Goal: Navigation & Orientation: Find specific page/section

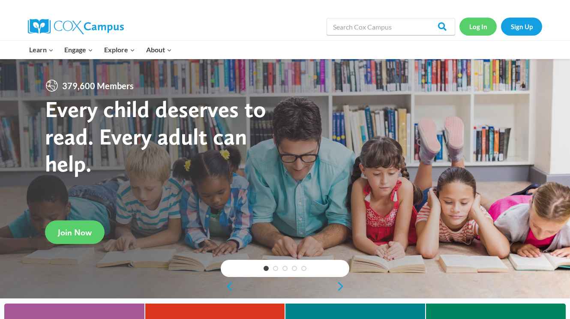
click at [485, 26] on link "Log In" at bounding box center [477, 27] width 37 height 18
click at [478, 23] on link "Log In" at bounding box center [477, 27] width 37 height 18
click at [479, 27] on link "Log In" at bounding box center [477, 27] width 37 height 18
click at [471, 28] on link "Log In" at bounding box center [477, 27] width 37 height 18
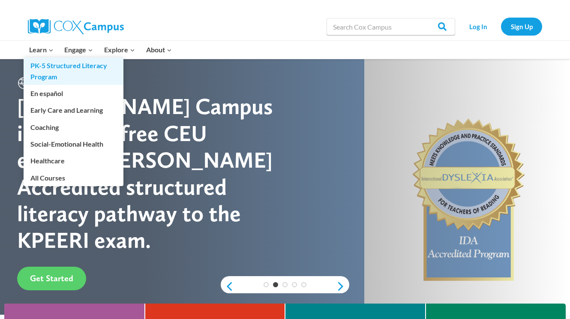
click at [44, 65] on link "PK-5 Structured Literacy Program" at bounding box center [74, 70] width 100 height 27
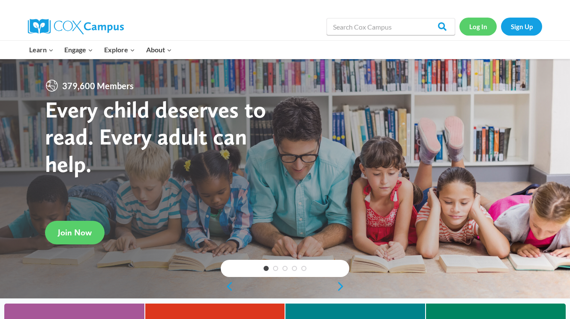
click at [477, 27] on link "Log In" at bounding box center [477, 27] width 37 height 18
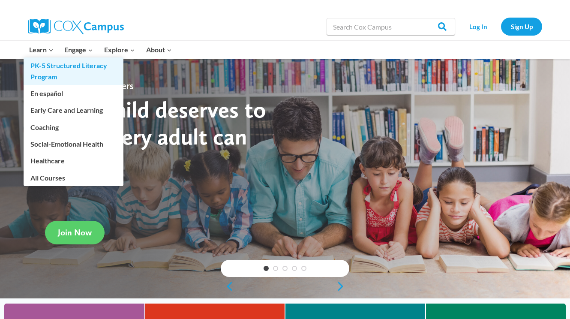
click at [58, 69] on link "PK-5 Structured Literacy Program" at bounding box center [74, 70] width 100 height 27
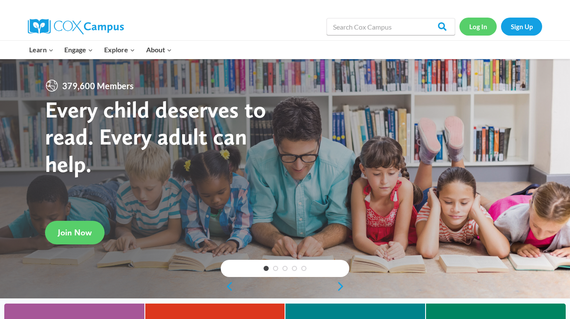
click at [478, 28] on link "Log In" at bounding box center [477, 27] width 37 height 18
click at [477, 28] on link "Log In" at bounding box center [477, 27] width 37 height 18
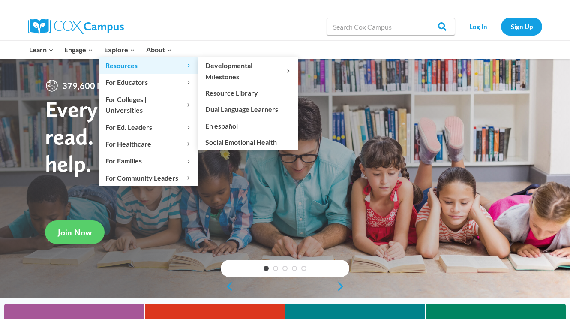
click at [115, 68] on span "Resources Expand" at bounding box center [148, 65] width 86 height 11
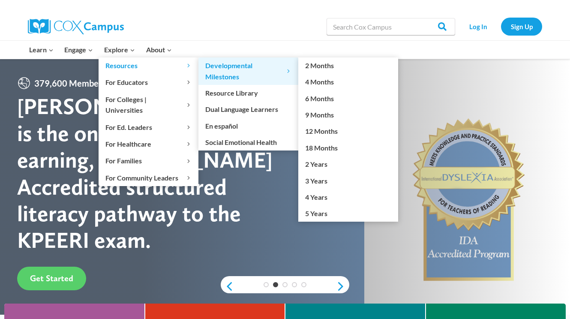
click at [225, 70] on span "Developmental Milestones Expand" at bounding box center [248, 71] width 86 height 22
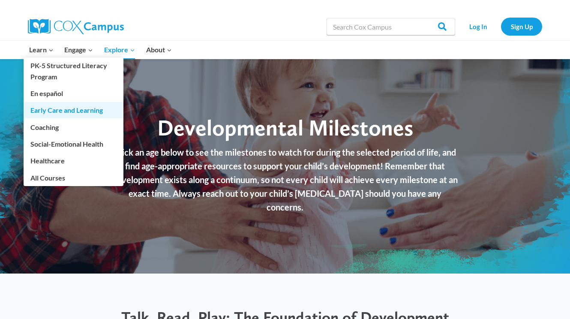
click at [52, 111] on link "Early Care and Learning" at bounding box center [74, 110] width 100 height 16
